Goal: Obtain resource: Obtain resource

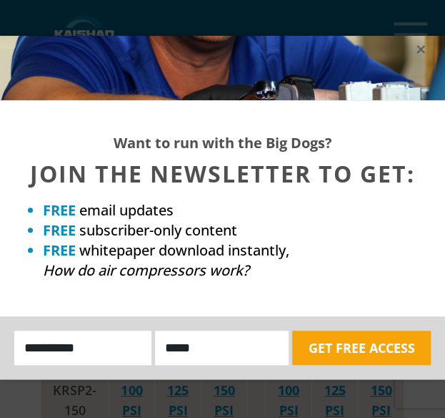
scroll to position [3940, 0]
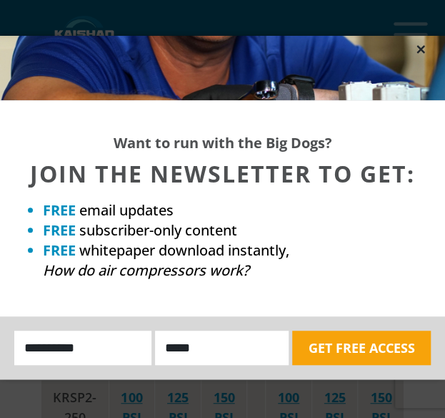
click at [423, 55] on icon at bounding box center [421, 49] width 13 height 13
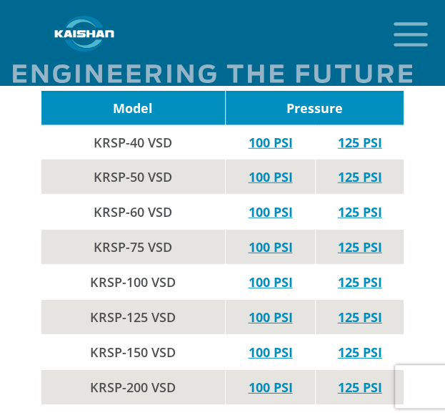
scroll to position [3481, 0]
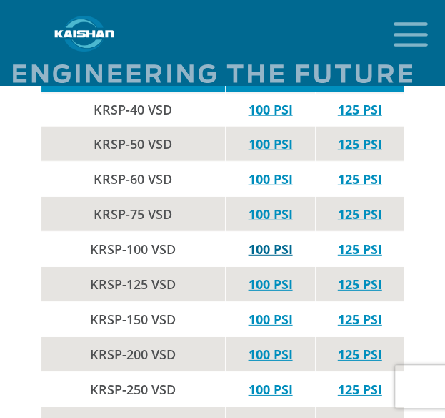
click at [271, 240] on link "100 PSI" at bounding box center [270, 248] width 44 height 17
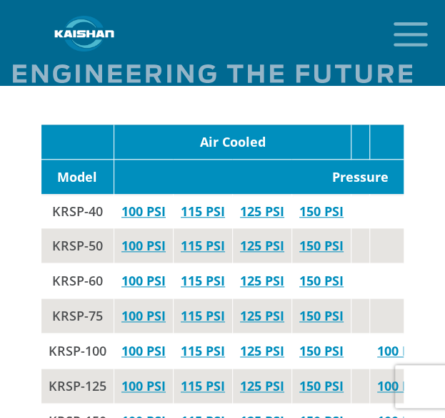
scroll to position [2833, 0]
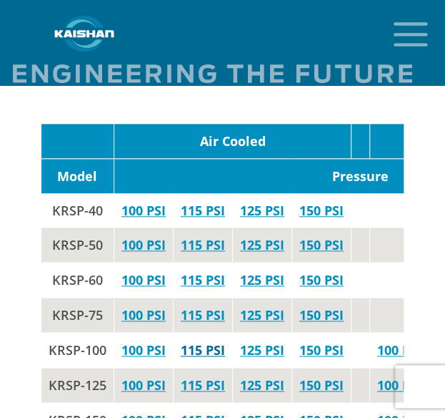
click at [211, 341] on link "115 PSI" at bounding box center [203, 349] width 44 height 17
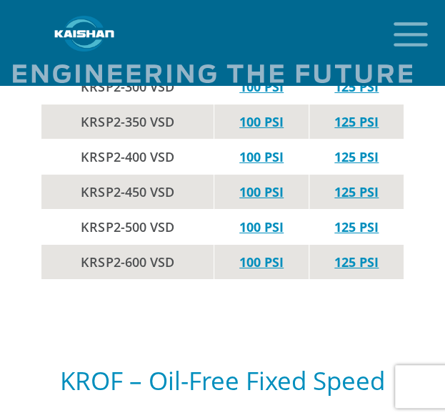
scroll to position [5112, 0]
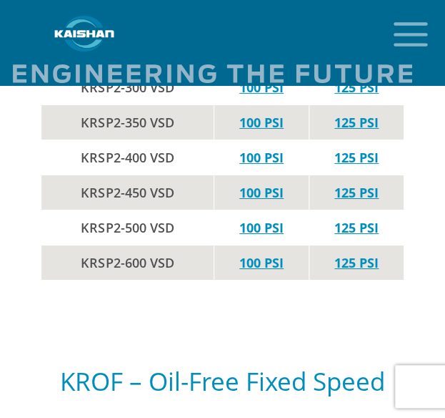
click at [313, 79] on img at bounding box center [213, 66] width 400 height 31
click at [316, 312] on div "KROF – Oil-Free Fixed Speed" at bounding box center [222, 370] width 362 height 117
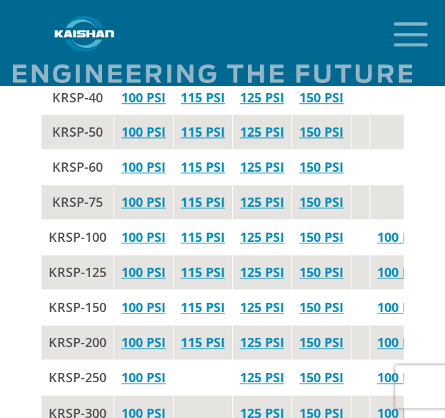
scroll to position [3502, 0]
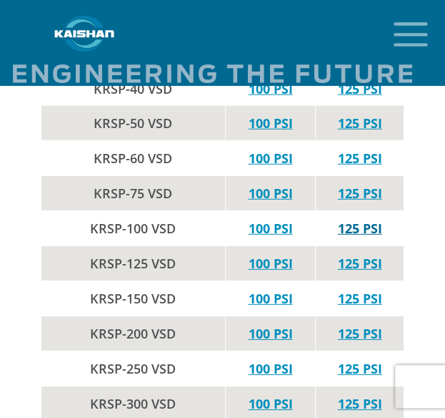
click at [353, 219] on link "125 PSI" at bounding box center [360, 227] width 44 height 17
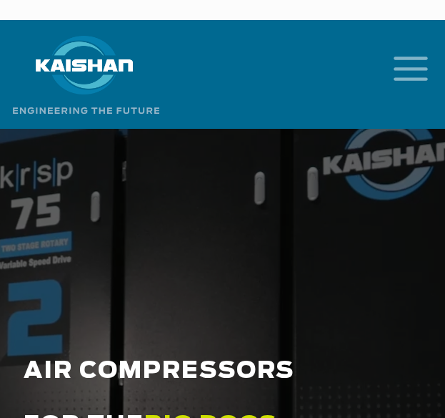
click at [285, 35] on link at bounding box center [206, 74] width 413 height 101
